Goal: Task Accomplishment & Management: Complete application form

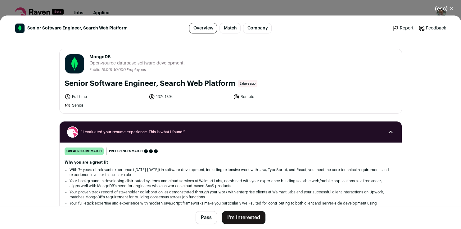
click at [247, 220] on button "I'm Interested" at bounding box center [243, 217] width 43 height 13
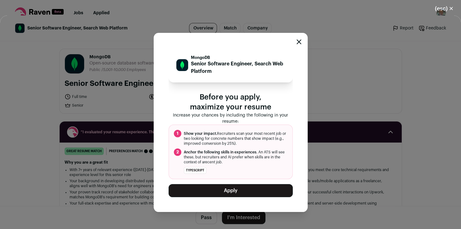
click at [244, 196] on button "Apply" at bounding box center [231, 190] width 124 height 13
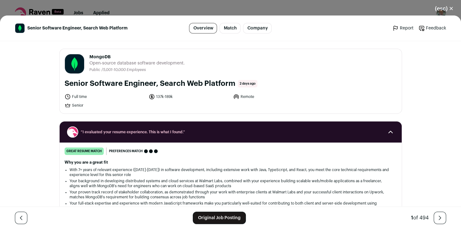
click at [204, 216] on link "Original Job Posting" at bounding box center [219, 218] width 53 height 12
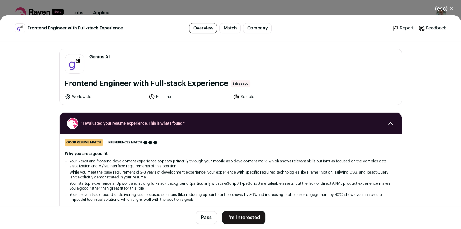
click at [237, 220] on button "I'm Interested" at bounding box center [243, 217] width 43 height 13
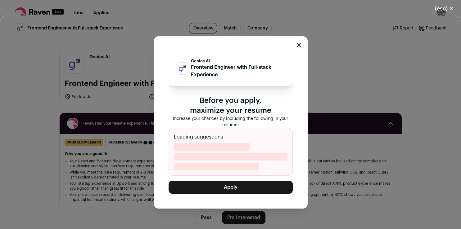
click at [239, 191] on button "Apply" at bounding box center [231, 187] width 124 height 13
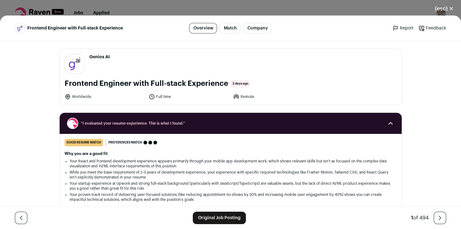
click at [215, 218] on link "Original Job Posting" at bounding box center [219, 218] width 53 height 12
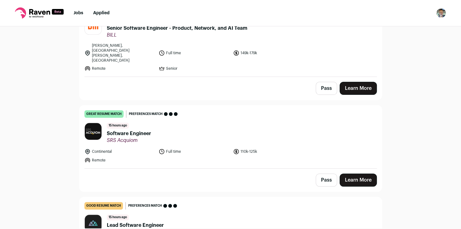
scroll to position [186, 0]
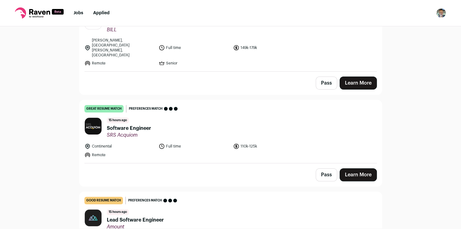
drag, startPoint x: 30, startPoint y: 147, endPoint x: -16, endPoint y: 165, distance: 49.5
click at [364, 169] on link "Learn More" at bounding box center [358, 175] width 37 height 13
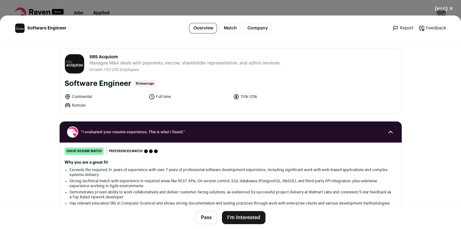
click at [233, 218] on button "I'm Interested" at bounding box center [243, 217] width 43 height 13
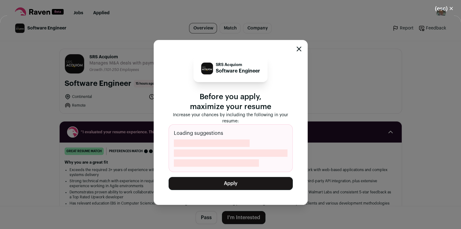
click at [237, 185] on button "Apply" at bounding box center [231, 183] width 124 height 13
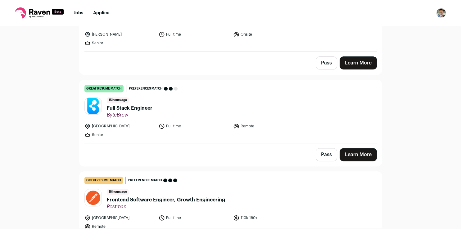
scroll to position [395, 0]
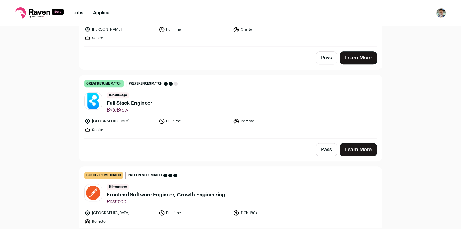
click at [350, 143] on link "Learn More" at bounding box center [358, 149] width 37 height 13
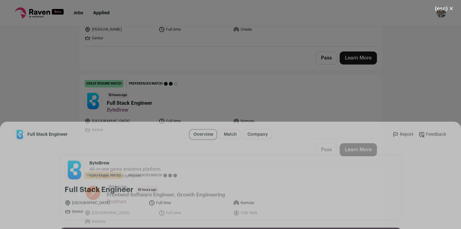
click at [244, 220] on button "I'm Interested" at bounding box center [243, 217] width 43 height 13
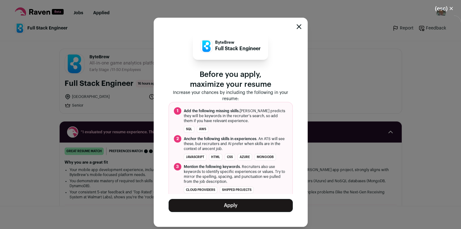
click at [235, 202] on button "Apply" at bounding box center [231, 205] width 124 height 13
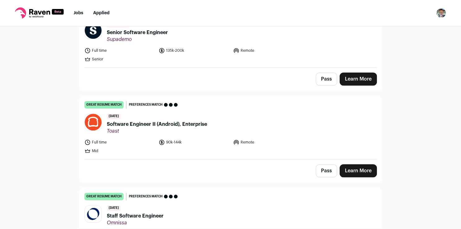
scroll to position [560, 0]
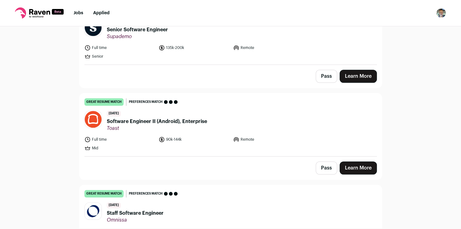
click at [351, 162] on link "Learn More" at bounding box center [358, 168] width 37 height 13
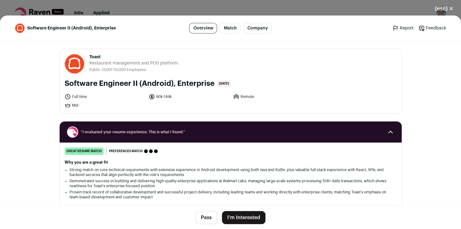
click at [227, 216] on button "I'm Interested" at bounding box center [243, 217] width 43 height 13
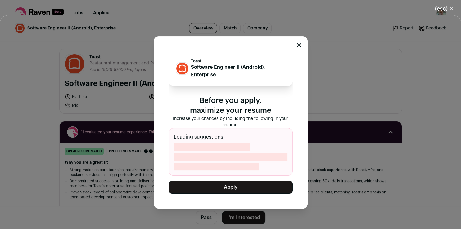
click at [230, 191] on button "Apply" at bounding box center [231, 187] width 124 height 13
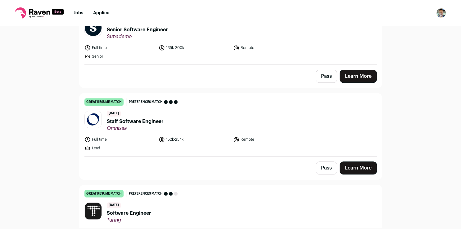
scroll to position [630, 0]
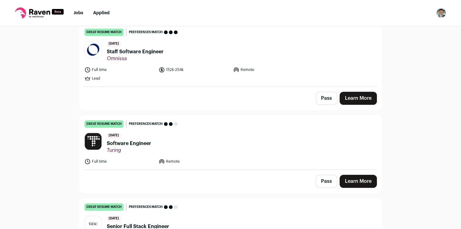
click at [350, 175] on link "Learn More" at bounding box center [358, 181] width 37 height 13
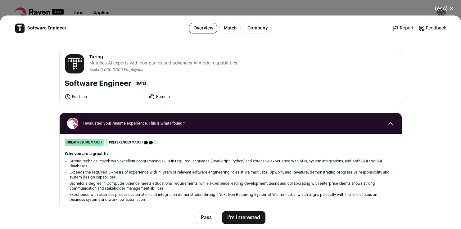
click at [234, 216] on button "I'm Interested" at bounding box center [243, 217] width 43 height 13
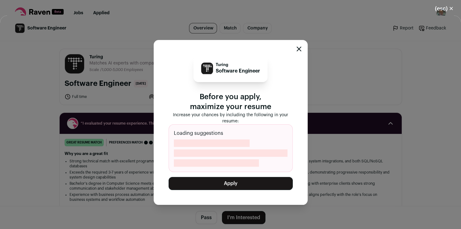
click at [230, 184] on button "Apply" at bounding box center [231, 183] width 124 height 13
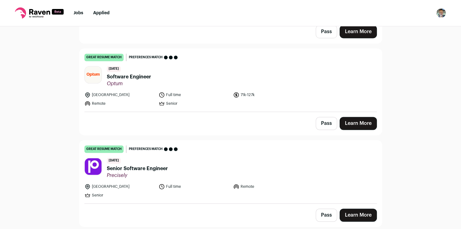
scroll to position [889, 0]
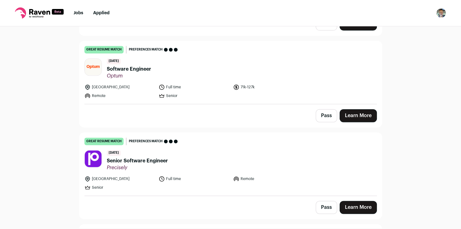
click at [356, 109] on link "Learn More" at bounding box center [358, 115] width 37 height 13
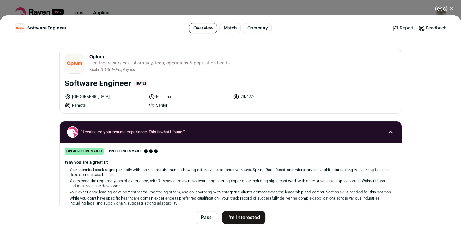
click at [246, 218] on button "I'm Interested" at bounding box center [243, 217] width 43 height 13
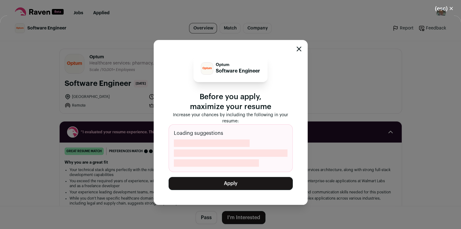
click at [247, 182] on button "Apply" at bounding box center [231, 183] width 124 height 13
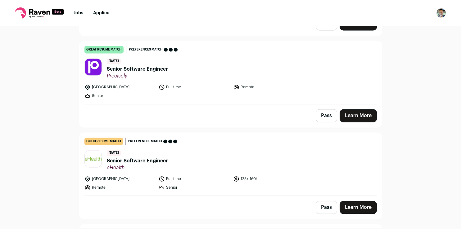
scroll to position [868, 0]
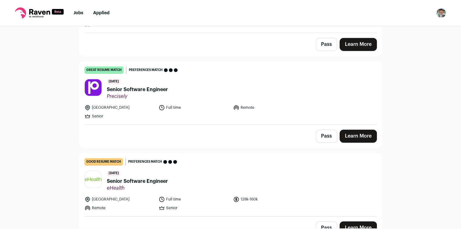
click at [361, 130] on link "Learn More" at bounding box center [358, 136] width 37 height 13
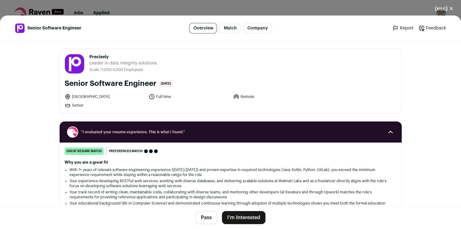
click at [246, 220] on button "I'm Interested" at bounding box center [243, 217] width 43 height 13
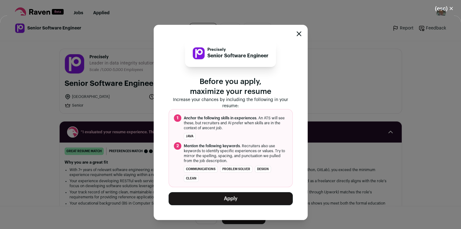
click at [242, 198] on button "Apply" at bounding box center [231, 199] width 124 height 13
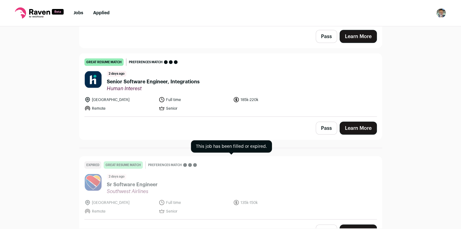
scroll to position [1131, 0]
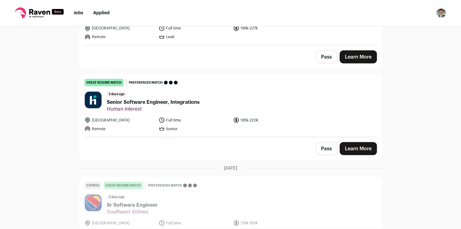
click at [349, 142] on link "Learn More" at bounding box center [358, 148] width 37 height 13
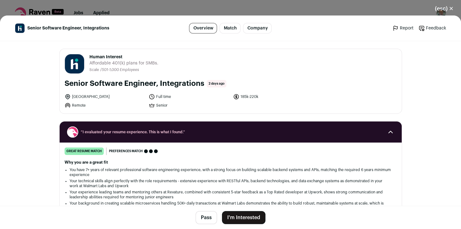
click at [243, 217] on button "I'm Interested" at bounding box center [243, 217] width 43 height 13
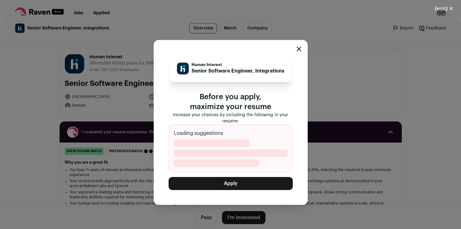
click at [248, 190] on button "Apply" at bounding box center [231, 183] width 124 height 13
